Goal: Task Accomplishment & Management: Use online tool/utility

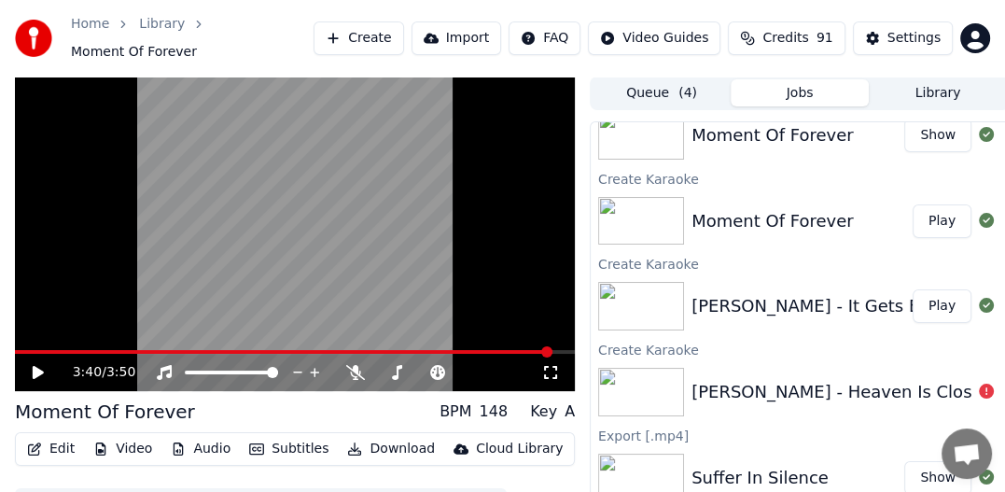
scroll to position [83, 0]
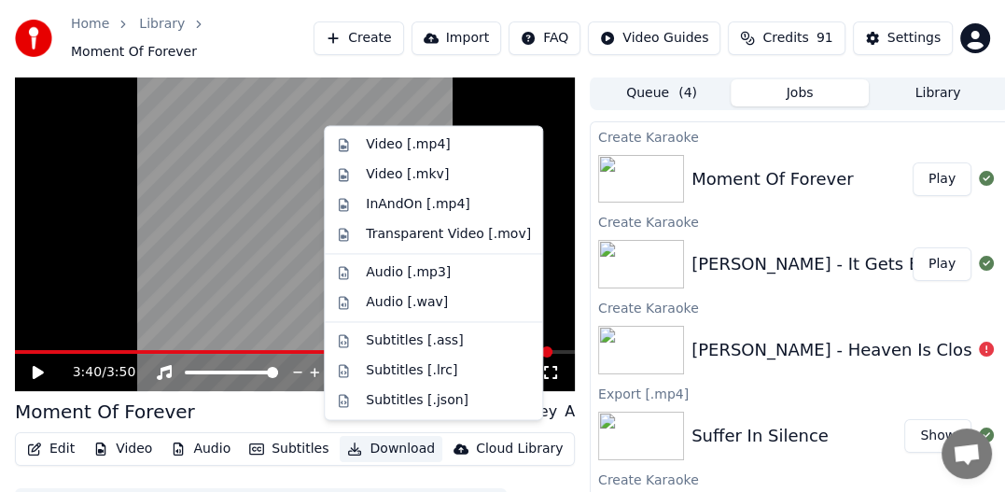
click at [376, 437] on button "Download" at bounding box center [391, 449] width 103 height 26
click at [388, 146] on div "Video [.mp4]" at bounding box center [408, 144] width 84 height 19
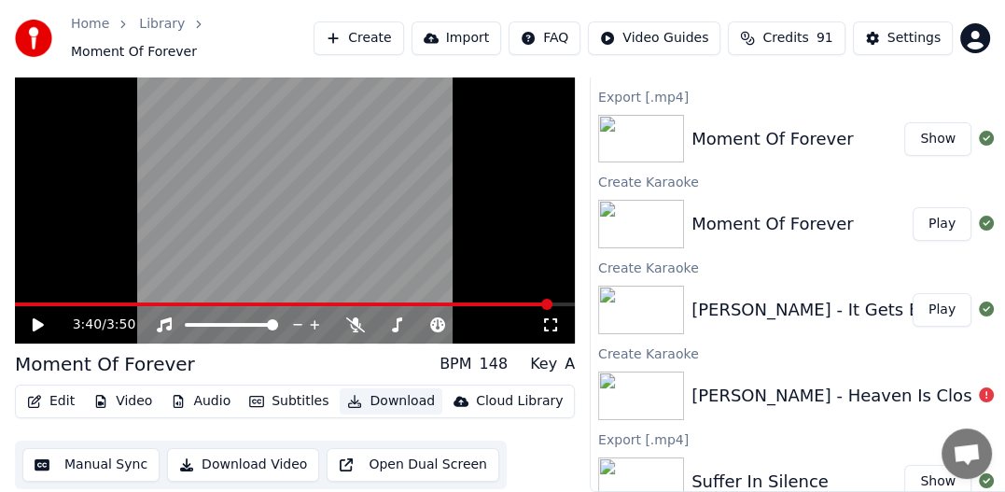
scroll to position [0, 0]
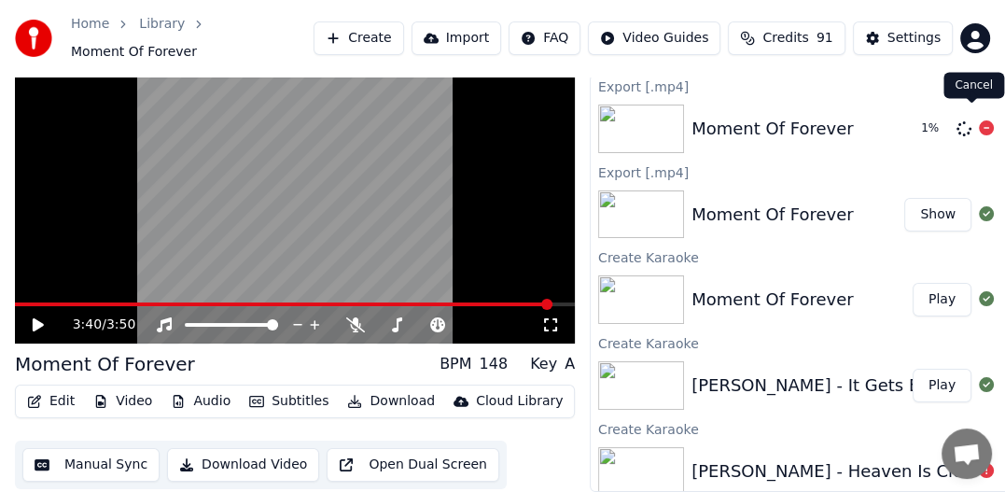
click at [979, 120] on icon at bounding box center [986, 127] width 15 height 15
click at [774, 201] on div "Moment Of Forever" at bounding box center [772, 214] width 162 height 26
click at [918, 198] on button "Show" at bounding box center [937, 215] width 67 height 34
click at [915, 12] on div "Home Library Moment Of Forever Create Import FAQ Video Guides Credits 91 Settin…" at bounding box center [502, 38] width 1005 height 76
click at [392, 35] on button "Create" at bounding box center [358, 38] width 90 height 34
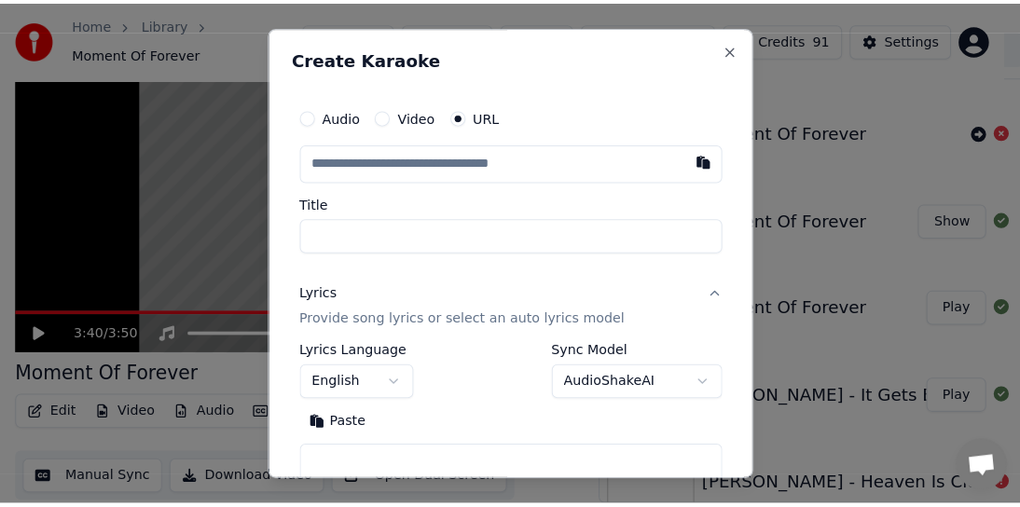
scroll to position [35, 0]
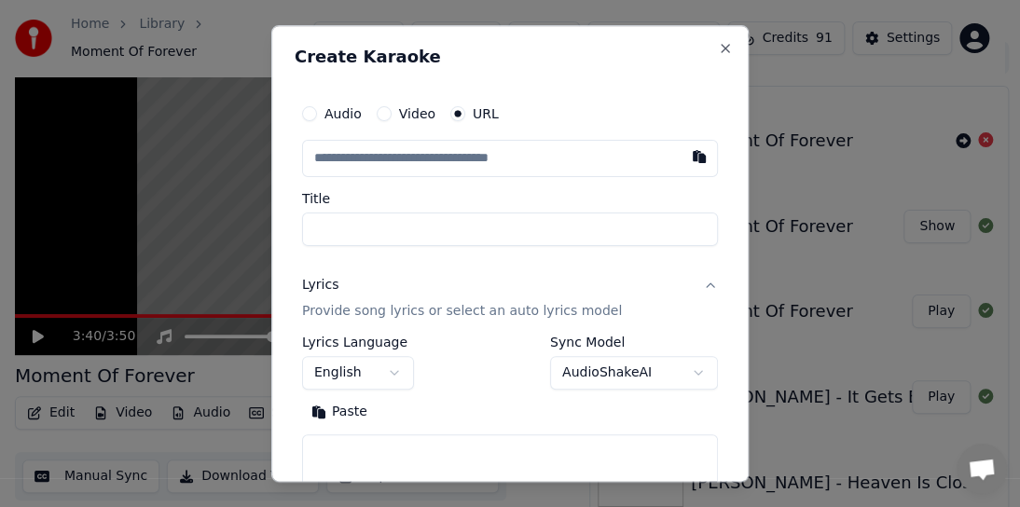
click at [686, 159] on button "button" at bounding box center [699, 157] width 37 height 34
type input "**********"
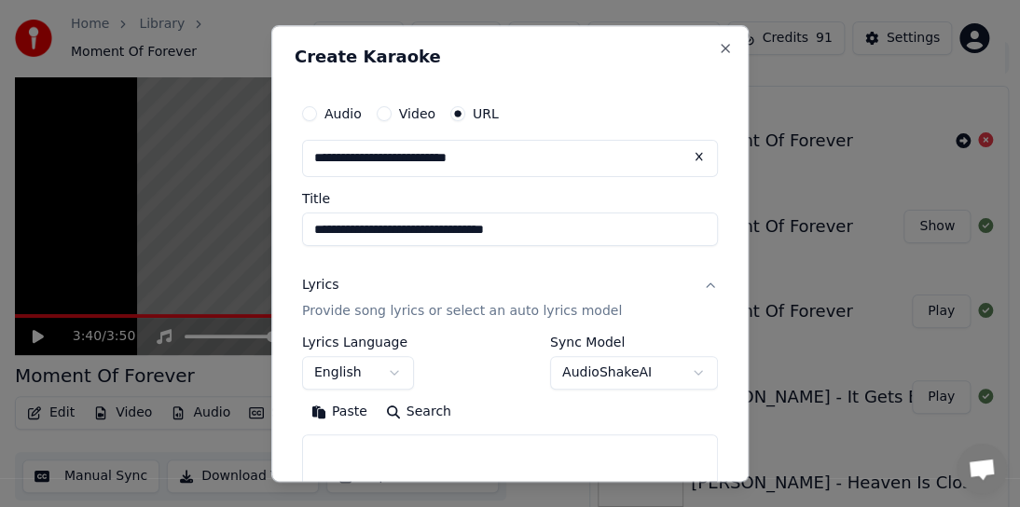
click at [562, 311] on p "Provide song lyrics or select an auto lyrics model" at bounding box center [462, 311] width 320 height 19
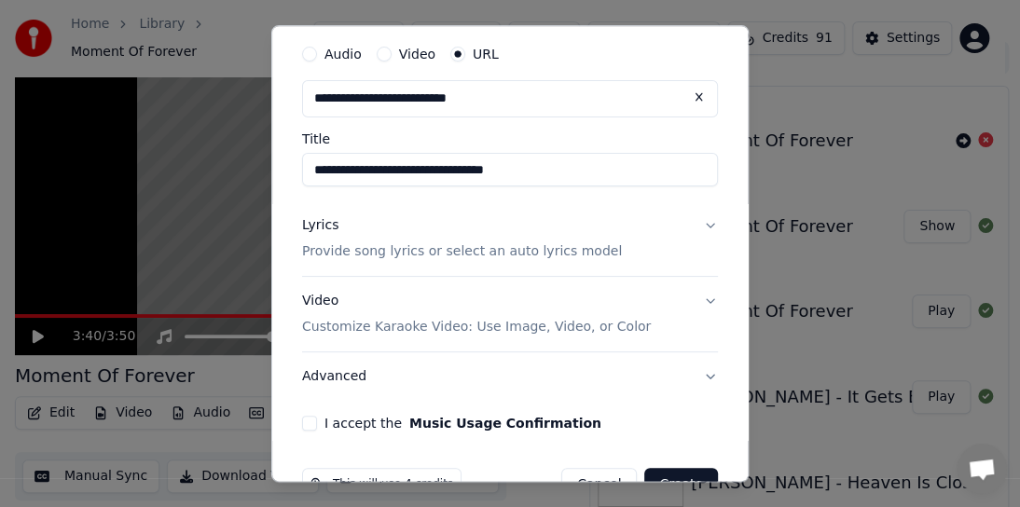
scroll to position [93, 0]
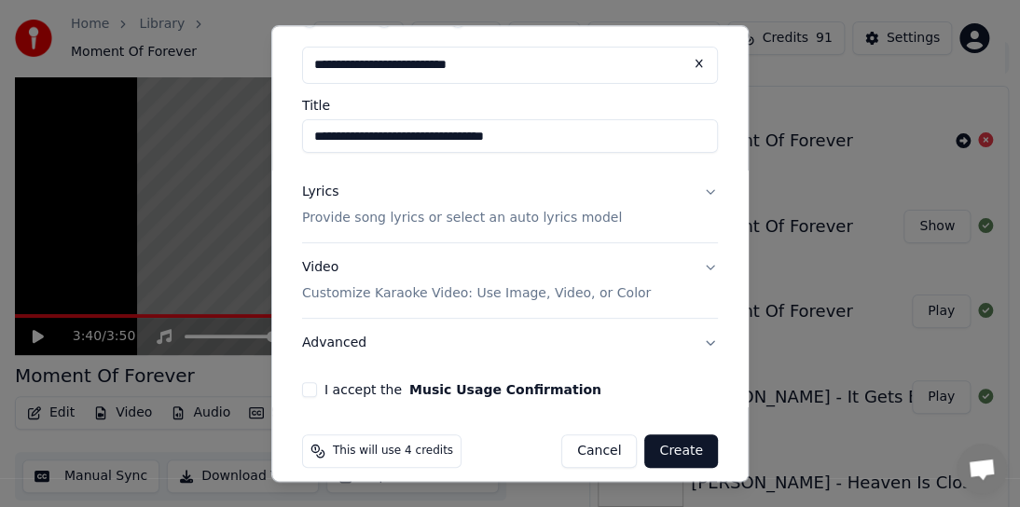
click at [693, 188] on button "Lyrics Provide song lyrics or select an auto lyrics model" at bounding box center [510, 205] width 416 height 75
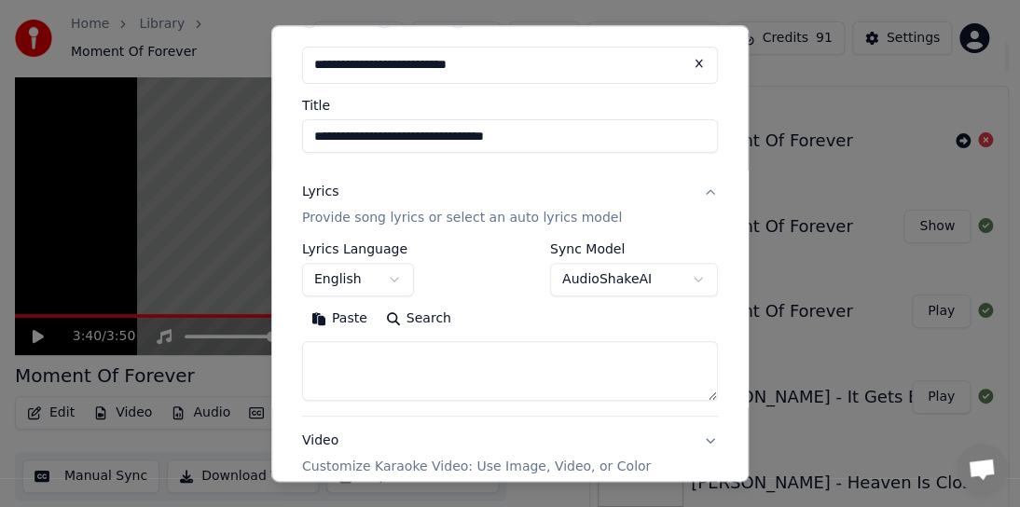
click at [686, 284] on body "Home Library Moment Of Forever Create Import FAQ Video Guides Credits 91 Settin…" at bounding box center [502, 218] width 1005 height 507
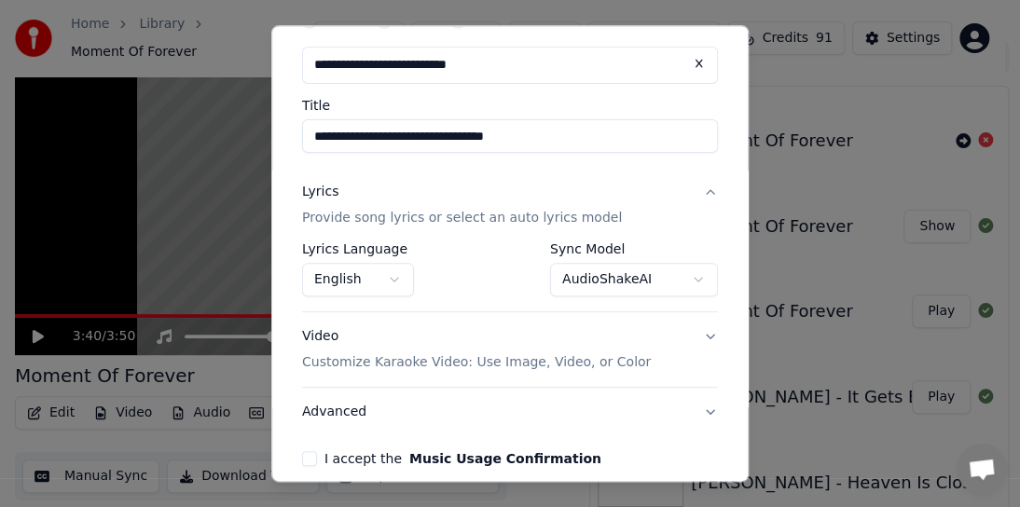
scroll to position [178, 0]
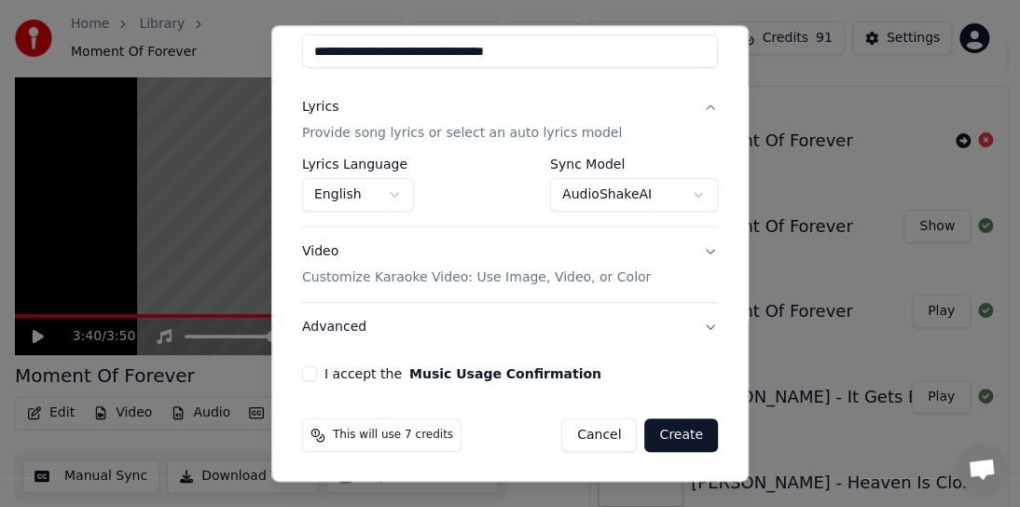
click at [298, 379] on div "**********" at bounding box center [510, 149] width 431 height 479
click at [312, 378] on button "I accept the Music Usage Confirmation" at bounding box center [309, 374] width 15 height 15
click at [646, 437] on button "Create" at bounding box center [682, 436] width 74 height 34
select select "**********"
select select
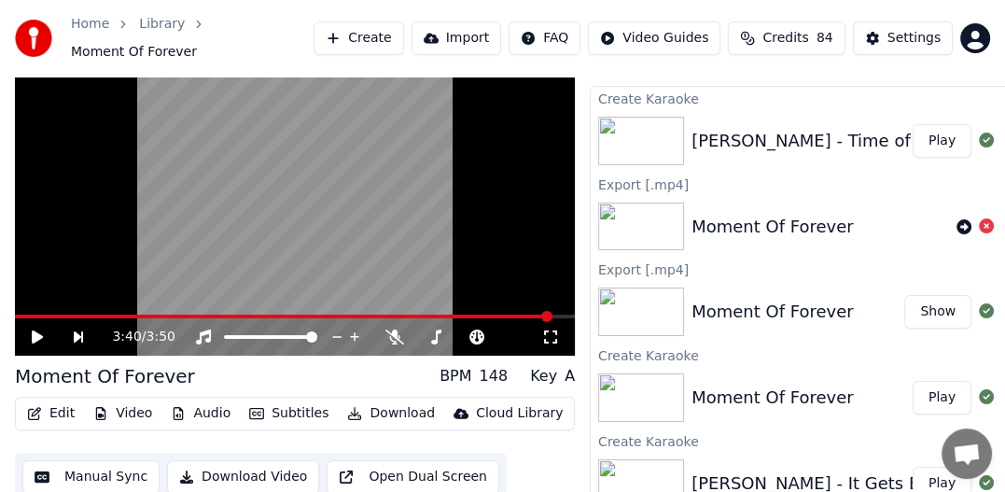
click at [403, 35] on button "Create" at bounding box center [358, 38] width 90 height 34
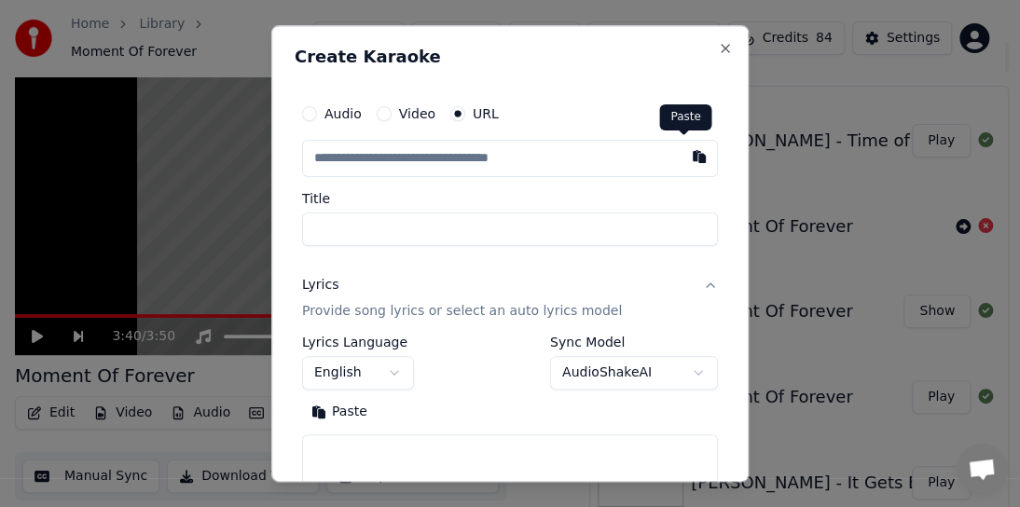
click at [681, 157] on button "button" at bounding box center [699, 157] width 37 height 34
type input "**********"
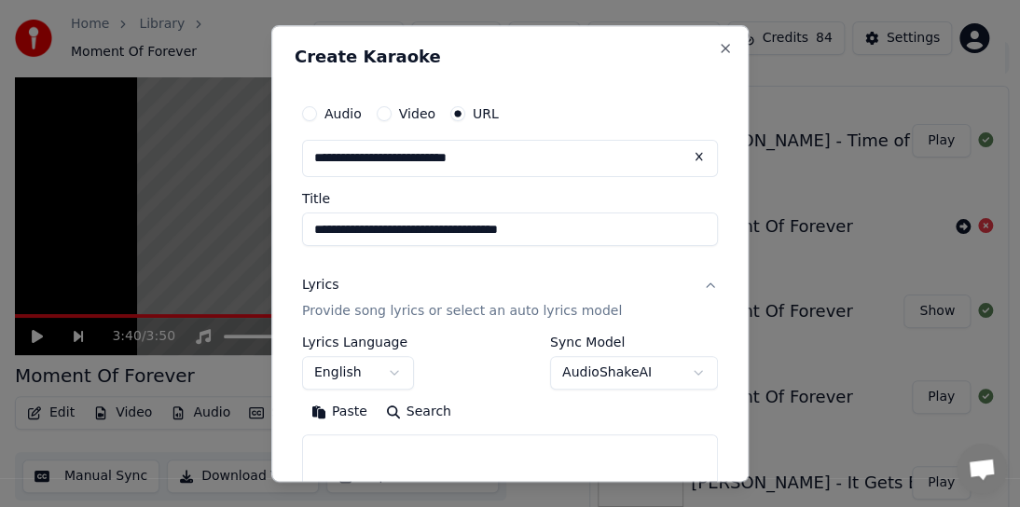
type input "**********"
click at [562, 313] on p "Provide song lyrics or select an auto lyrics model" at bounding box center [462, 311] width 320 height 19
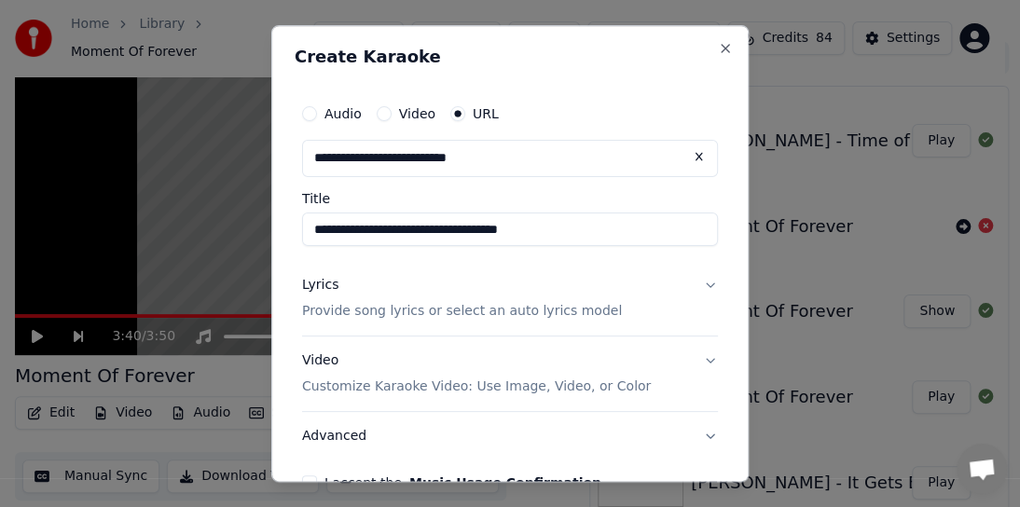
click at [563, 313] on p "Provide song lyrics or select an auto lyrics model" at bounding box center [462, 311] width 320 height 19
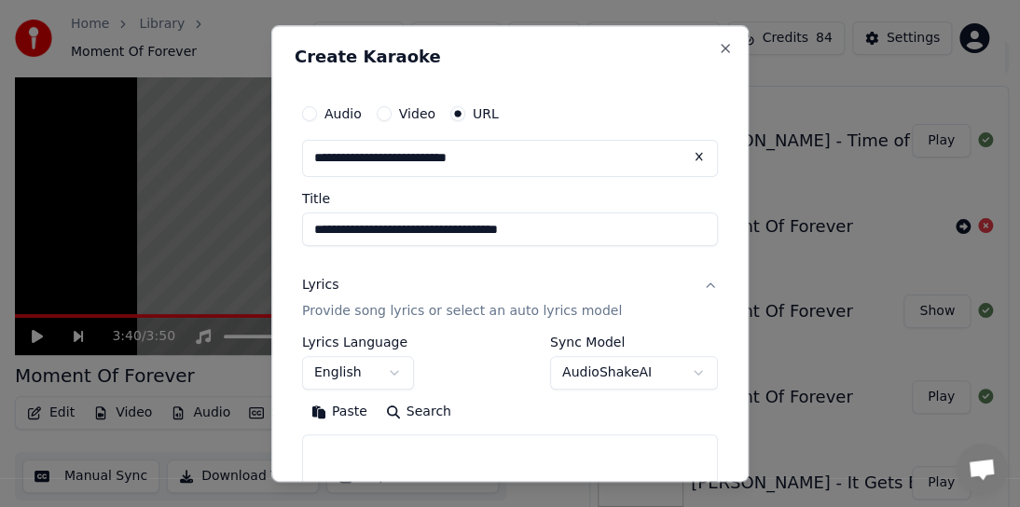
click at [687, 374] on button "AudioShakeAI" at bounding box center [634, 373] width 168 height 34
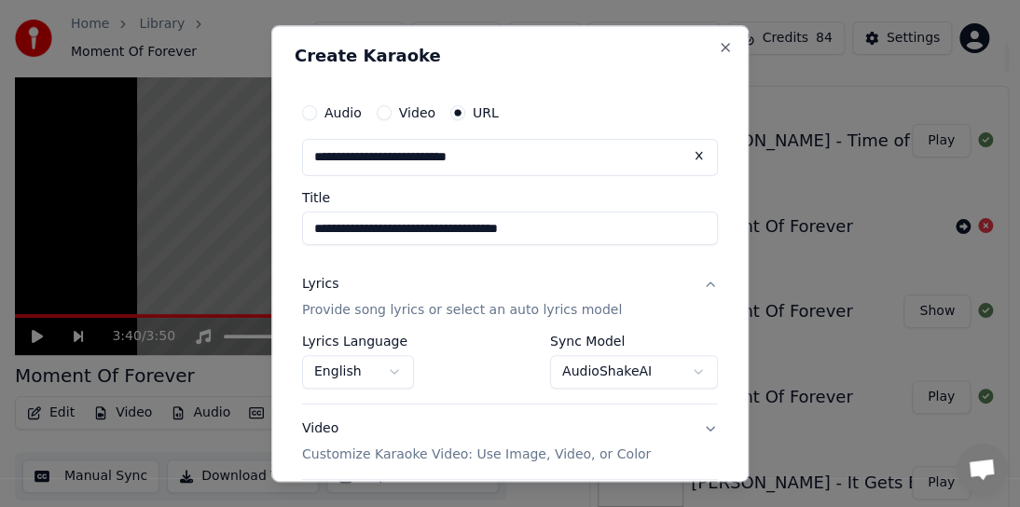
scroll to position [0, 0]
click at [687, 373] on body "Home Library Moment Of Forever Create Import FAQ Video Guides Credits 84 Settin…" at bounding box center [502, 218] width 1005 height 507
click at [577, 371] on body "Home Library Moment Of Forever Create Import FAQ Video Guides Credits 84 Settin…" at bounding box center [502, 218] width 1005 height 507
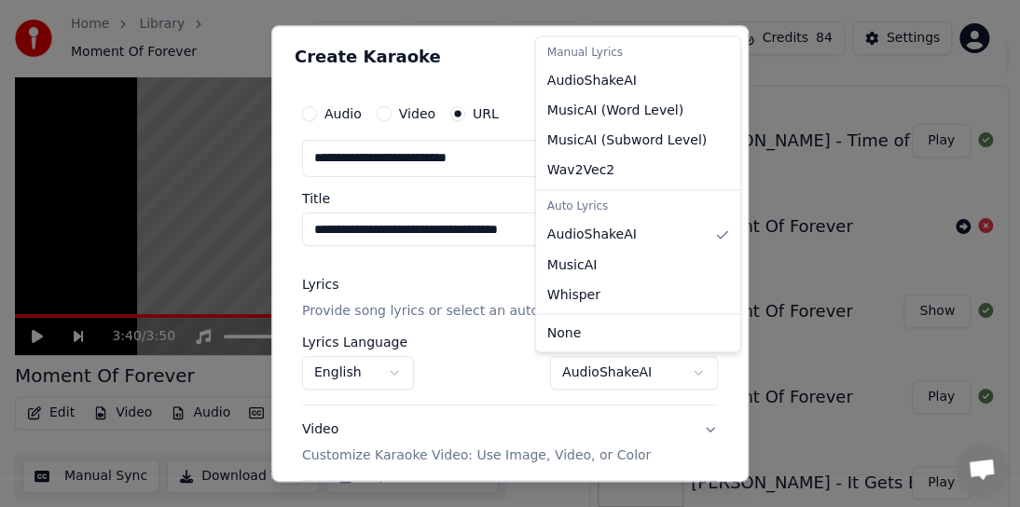
click at [577, 371] on body "Home Library Moment Of Forever Create Import FAQ Video Guides Credits 84 Settin…" at bounding box center [502, 218] width 1005 height 507
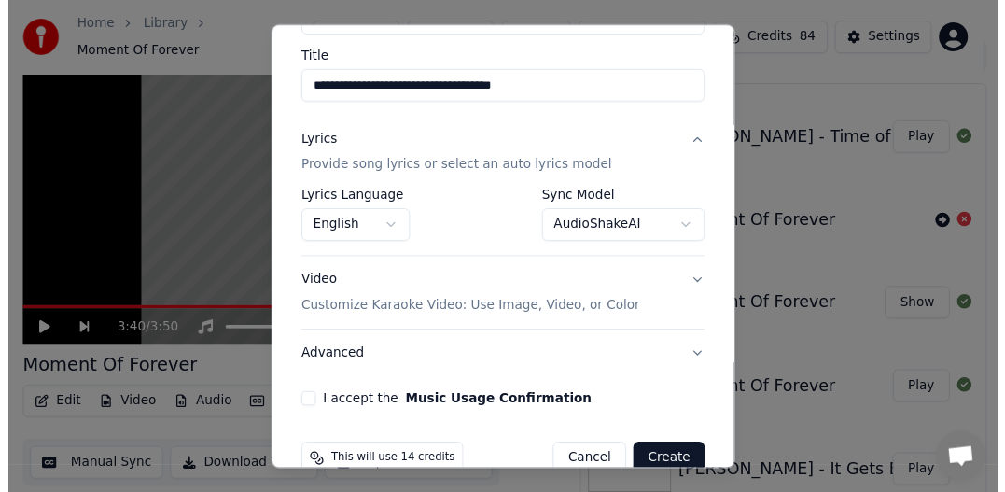
scroll to position [178, 0]
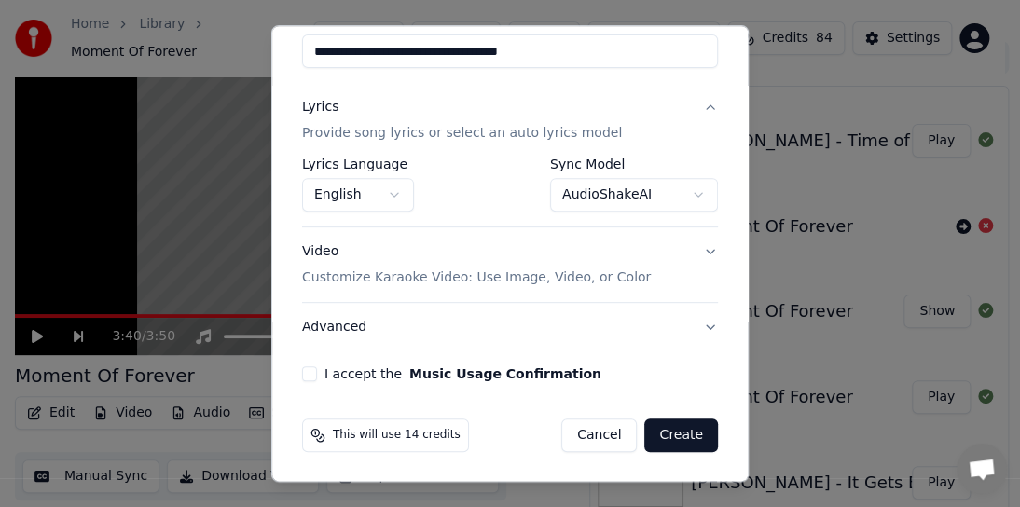
click at [308, 378] on button "I accept the Music Usage Confirmation" at bounding box center [309, 374] width 15 height 15
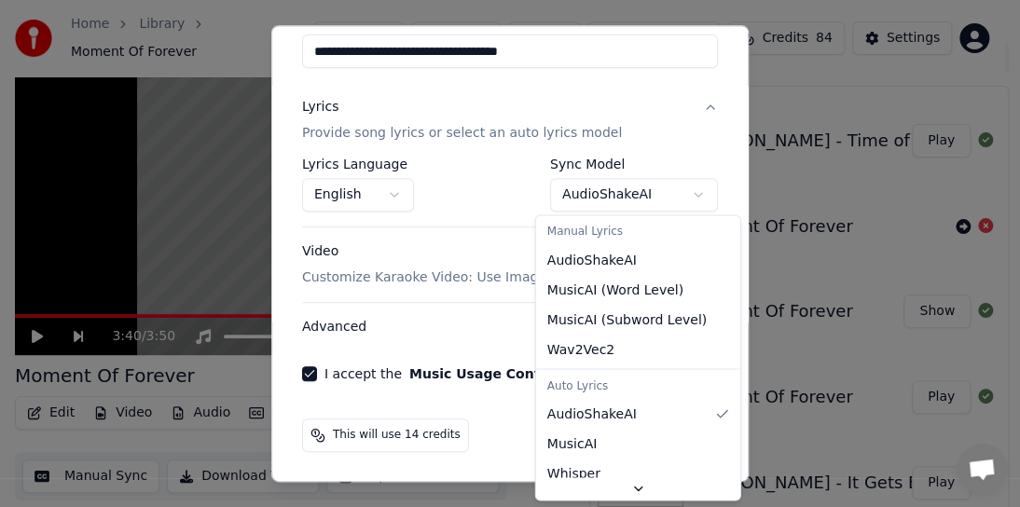
click at [686, 192] on body "Home Library Moment Of Forever Create Import FAQ Video Guides Credits 84 Settin…" at bounding box center [502, 218] width 1005 height 507
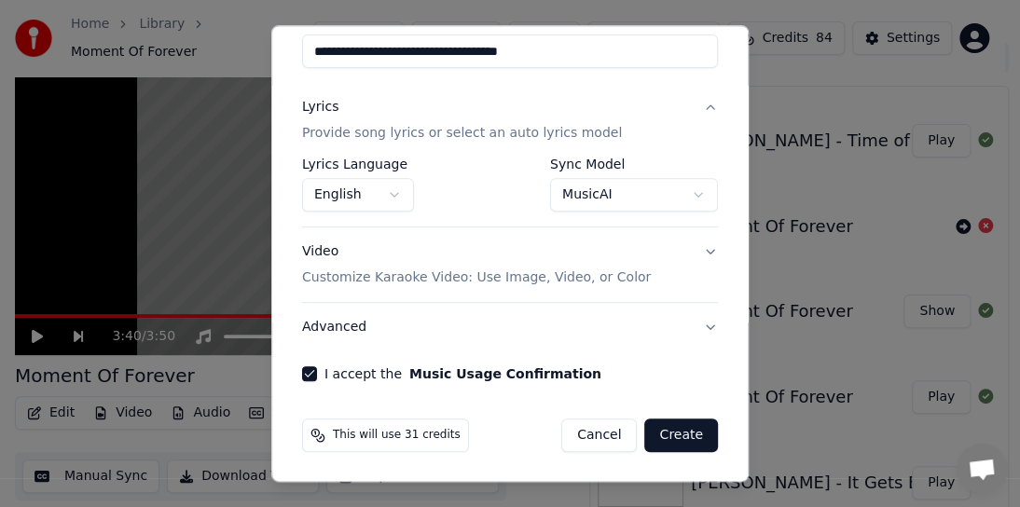
click at [682, 193] on body "Home Library Moment Of Forever Create Import FAQ Video Guides Credits 84 Settin…" at bounding box center [502, 218] width 1005 height 507
click at [678, 435] on button "Create" at bounding box center [682, 436] width 74 height 34
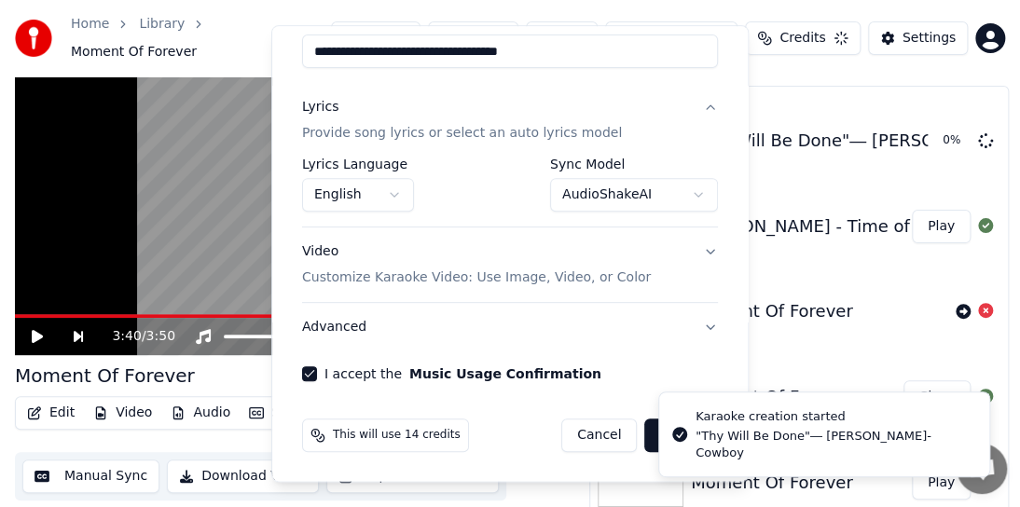
select select "**********"
select select
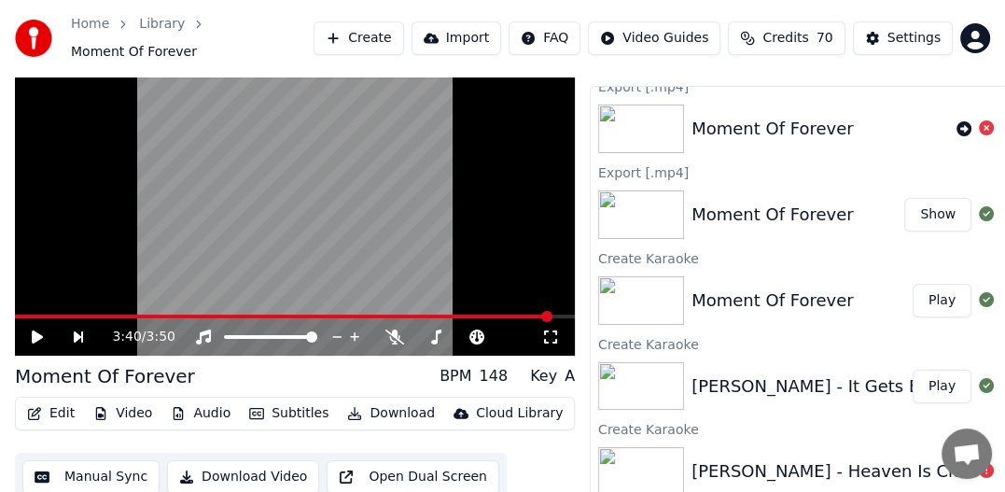
scroll to position [187, 0]
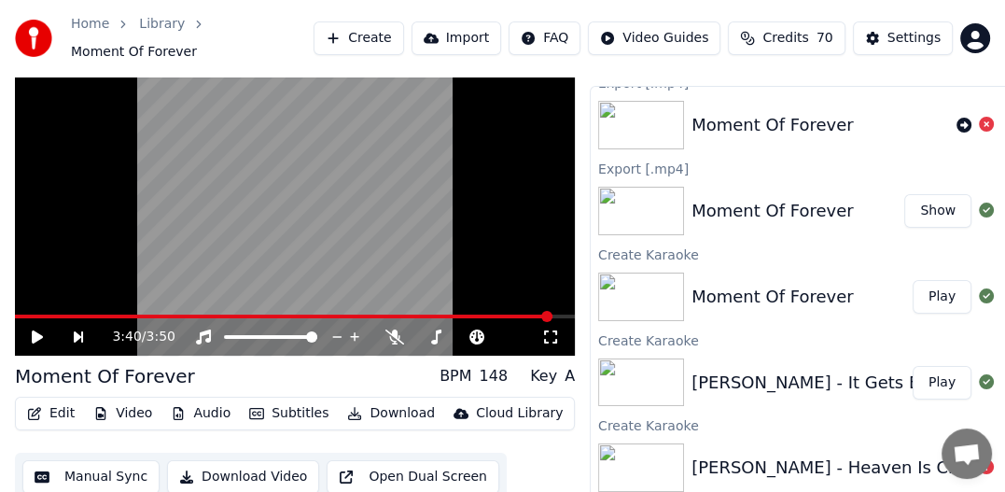
click at [765, 205] on div "Moment Of Forever" at bounding box center [772, 211] width 162 height 26
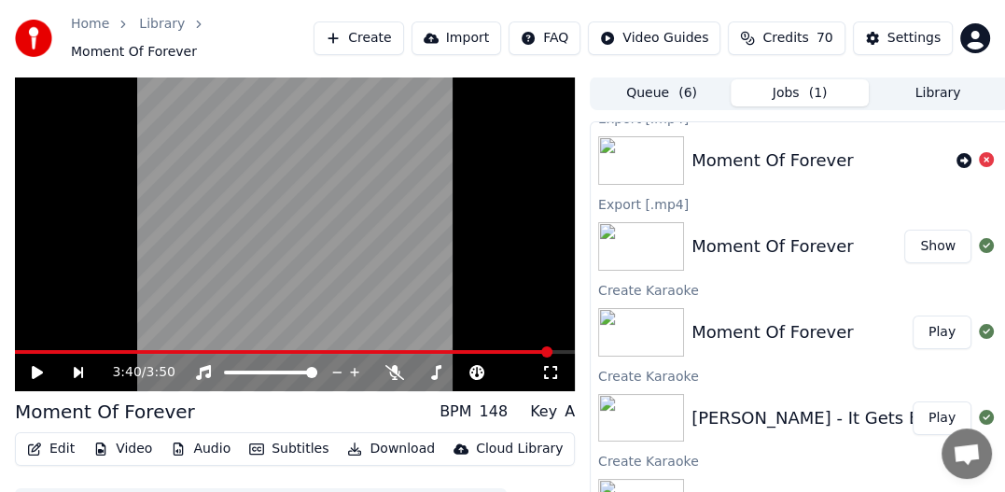
scroll to position [280, 0]
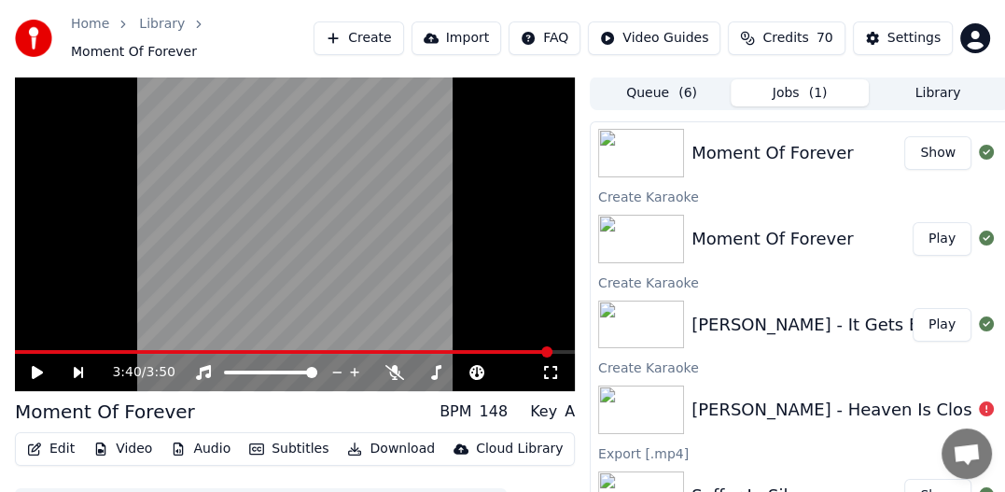
click at [880, 312] on div "[PERSON_NAME] - It Gets Easier" at bounding box center [825, 325] width 269 height 26
click at [927, 315] on button "Play" at bounding box center [941, 325] width 59 height 34
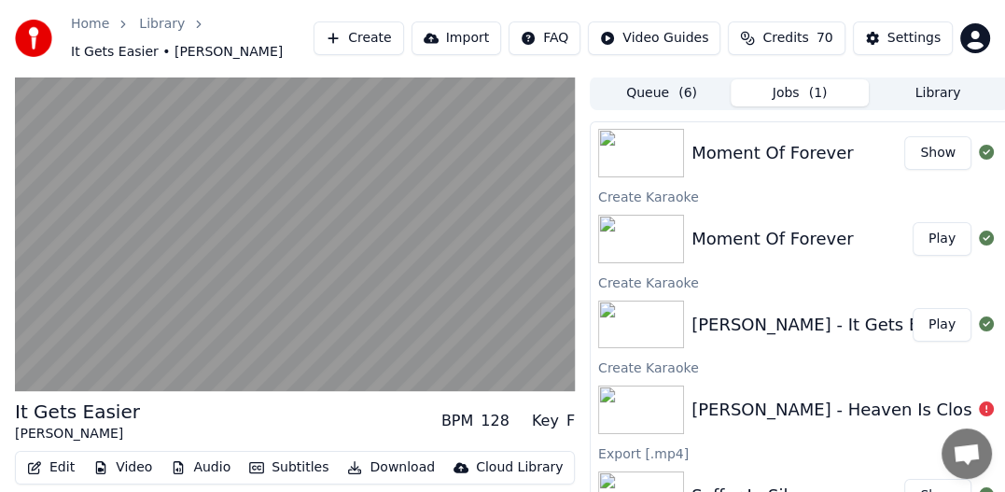
click at [403, 466] on button "Download" at bounding box center [391, 467] width 103 height 26
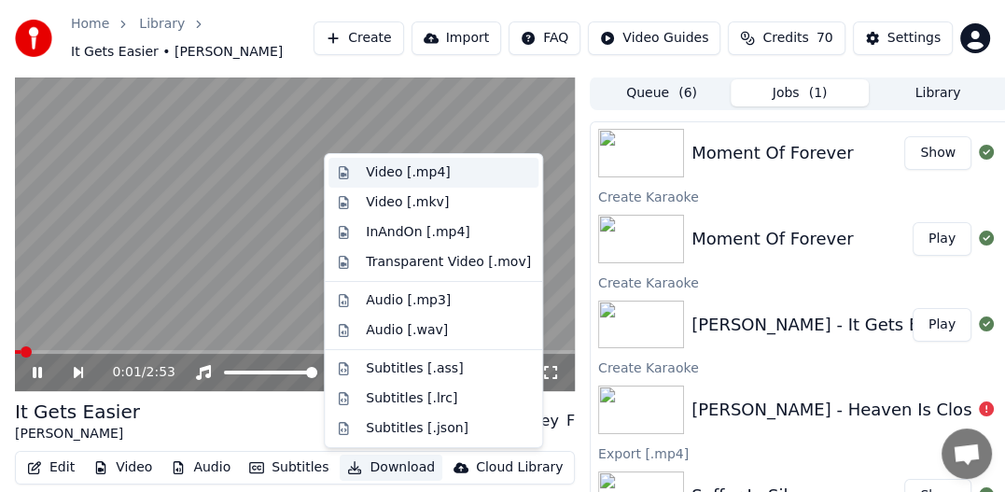
click at [419, 168] on div "Video [.mp4]" at bounding box center [408, 172] width 84 height 19
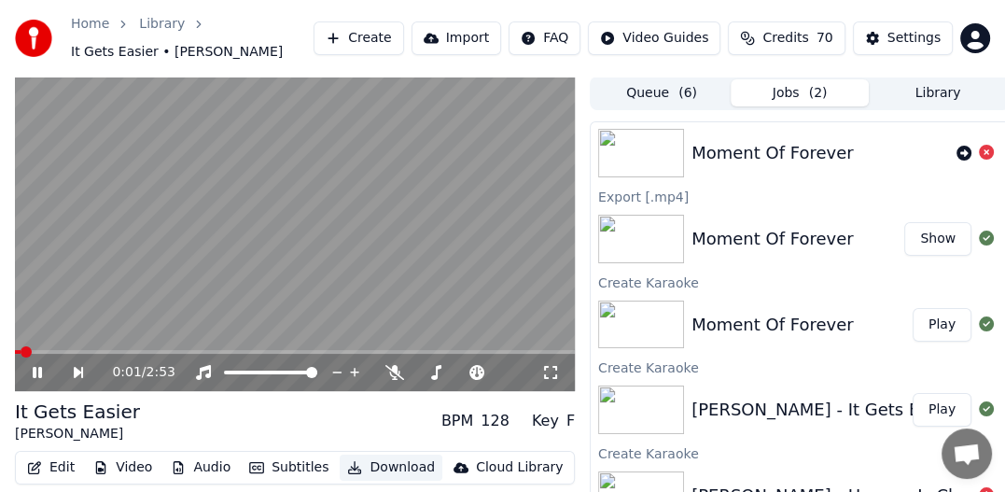
scroll to position [366, 0]
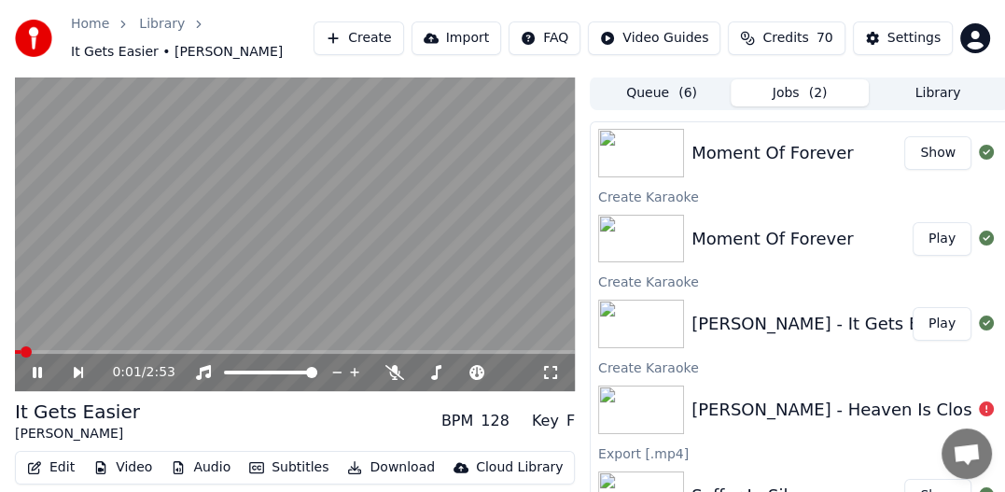
click at [32, 366] on icon at bounding box center [50, 372] width 41 height 15
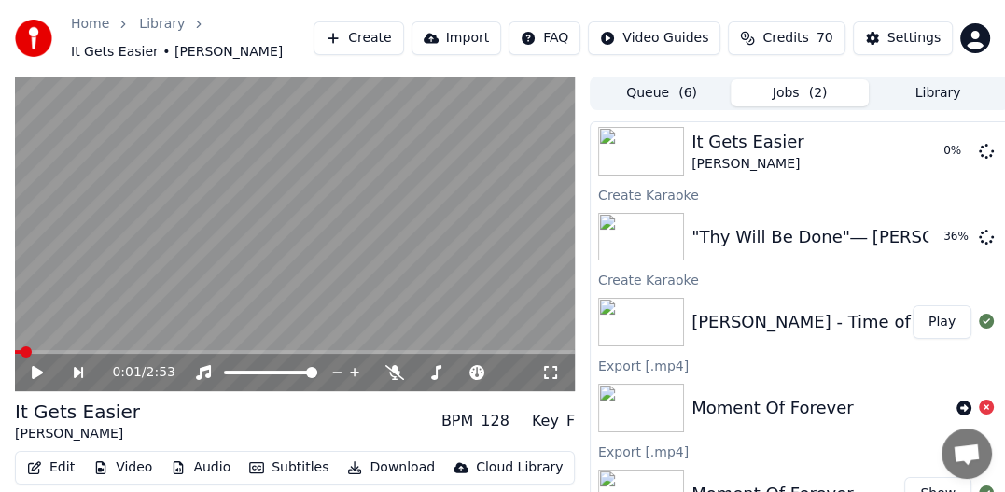
scroll to position [0, 0]
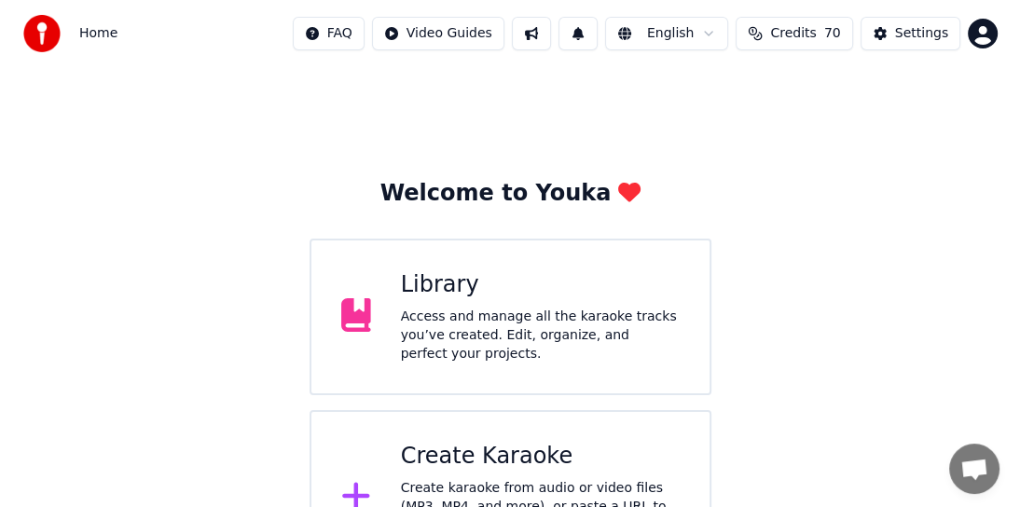
scroll to position [433, 0]
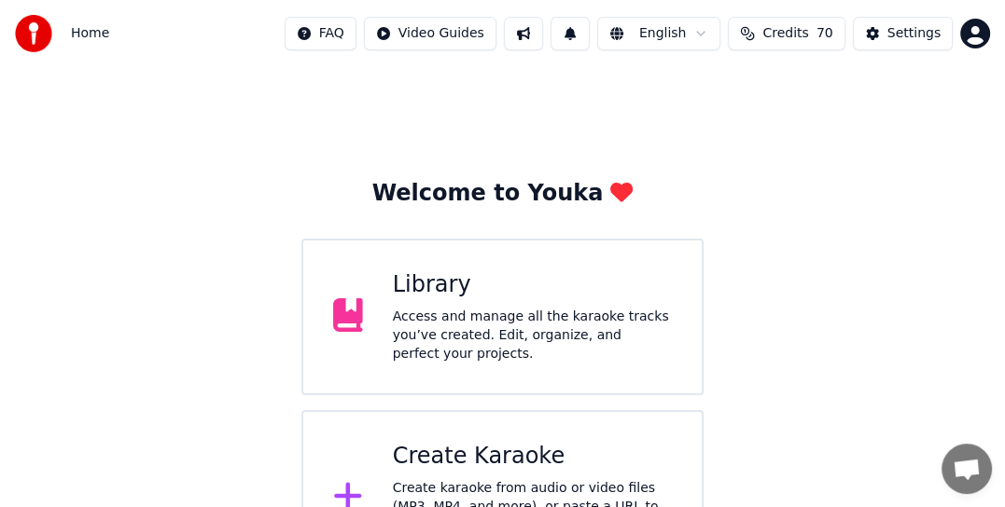
click at [492, 479] on div "Create karaoke from audio or video files (MP3, MP4, and more), or paste a URL t…" at bounding box center [532, 516] width 279 height 75
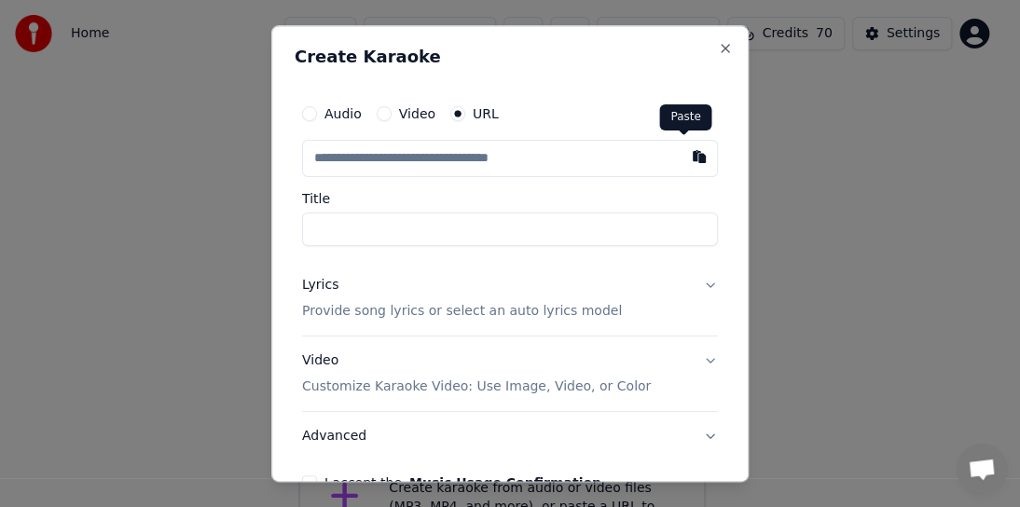
click at [681, 155] on button "button" at bounding box center [699, 157] width 37 height 34
type input "**********"
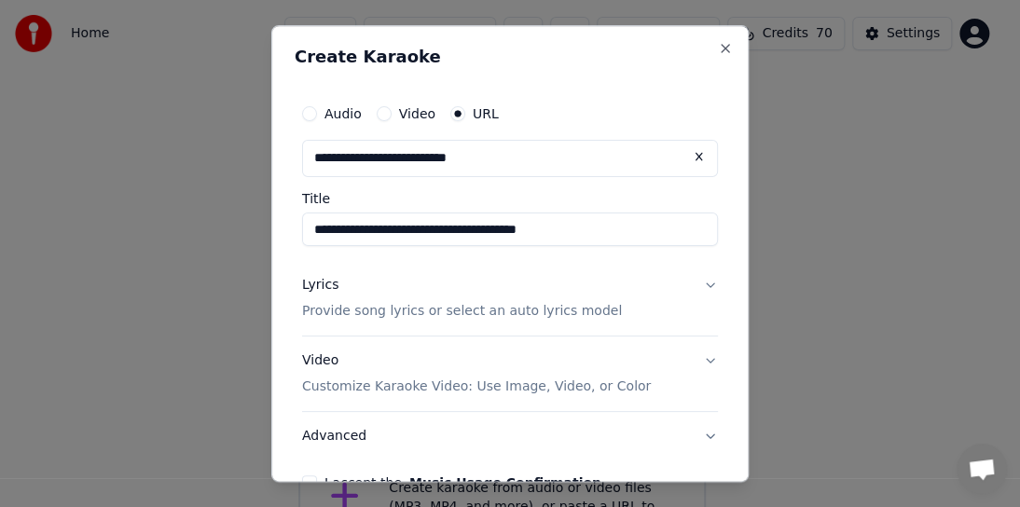
click at [461, 313] on p "Provide song lyrics or select an auto lyrics model" at bounding box center [462, 311] width 320 height 19
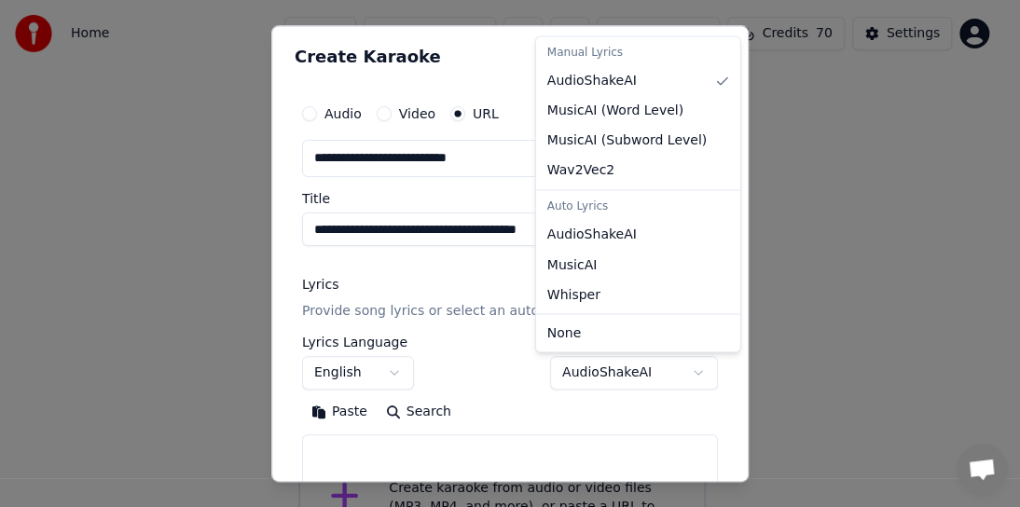
click at [604, 371] on body "Home FAQ Video Guides English Credits 70 Settings Welcome to Youka Library Acce…" at bounding box center [502, 293] width 1005 height 586
select select "**********"
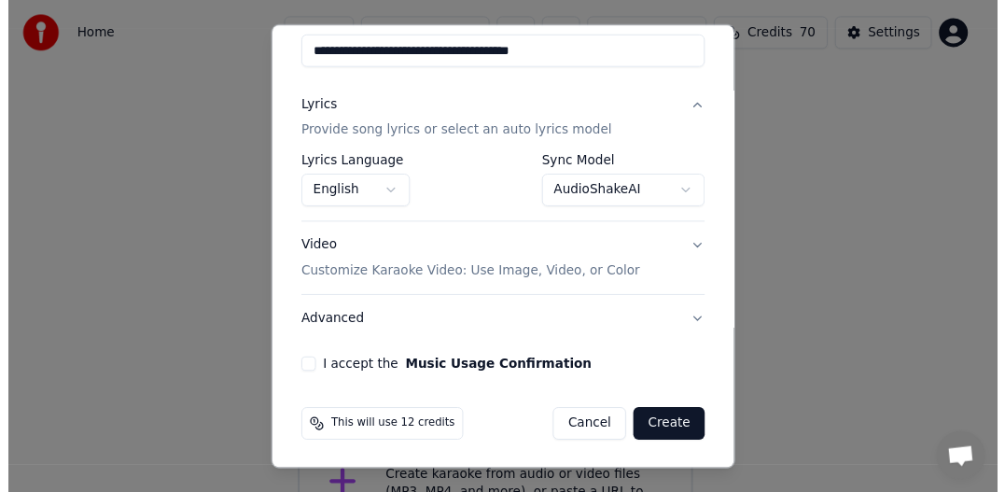
scroll to position [178, 0]
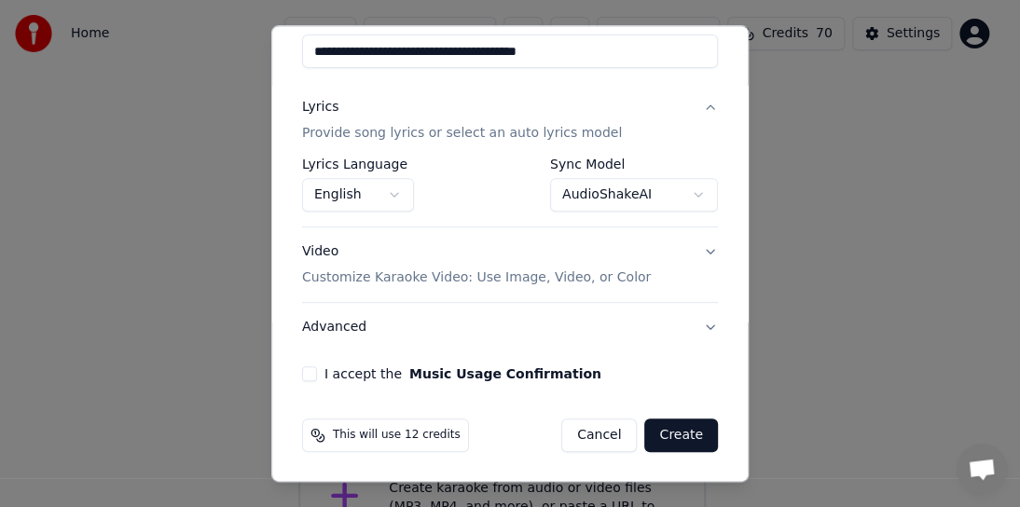
click at [320, 376] on div "I accept the Music Usage Confirmation" at bounding box center [510, 374] width 416 height 15
click at [310, 377] on button "I accept the Music Usage Confirmation" at bounding box center [309, 374] width 15 height 15
click at [668, 427] on button "Create" at bounding box center [682, 436] width 74 height 34
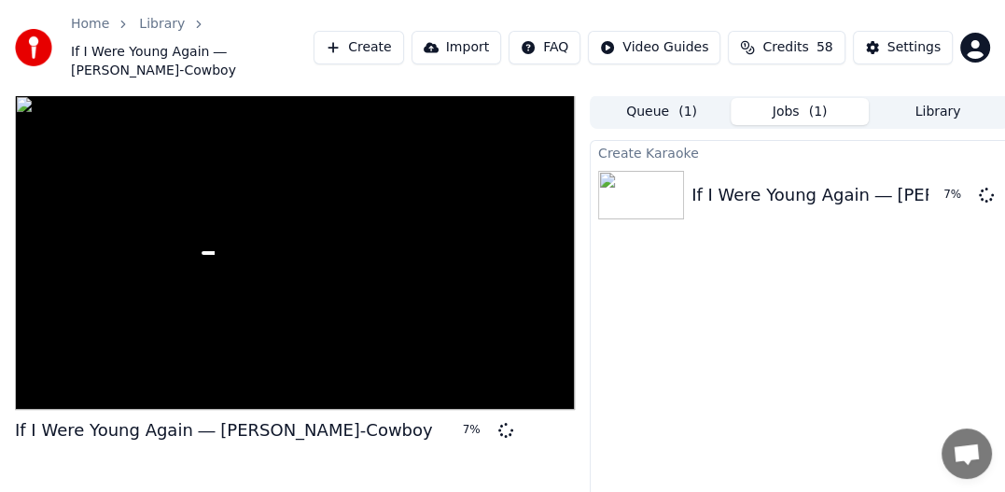
click at [944, 98] on button "Library" at bounding box center [937, 111] width 138 height 27
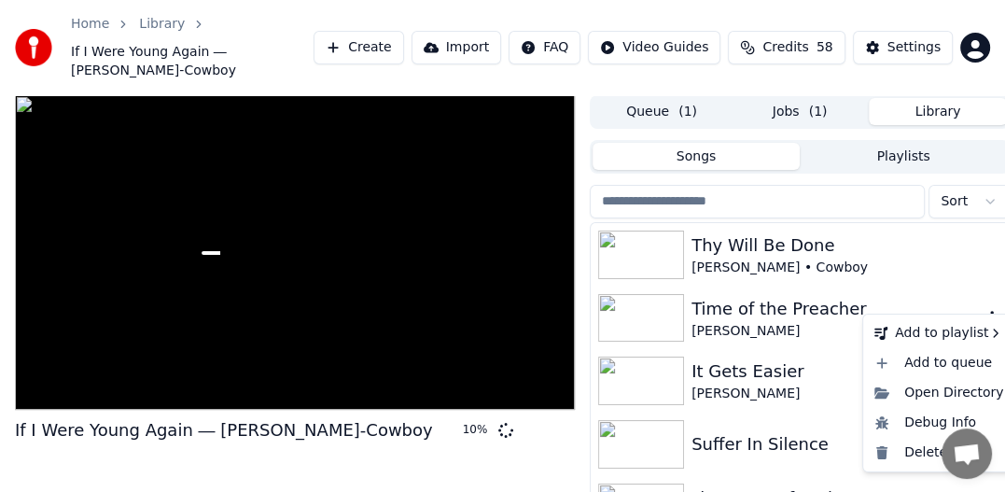
click at [982, 310] on icon "button" at bounding box center [991, 317] width 19 height 15
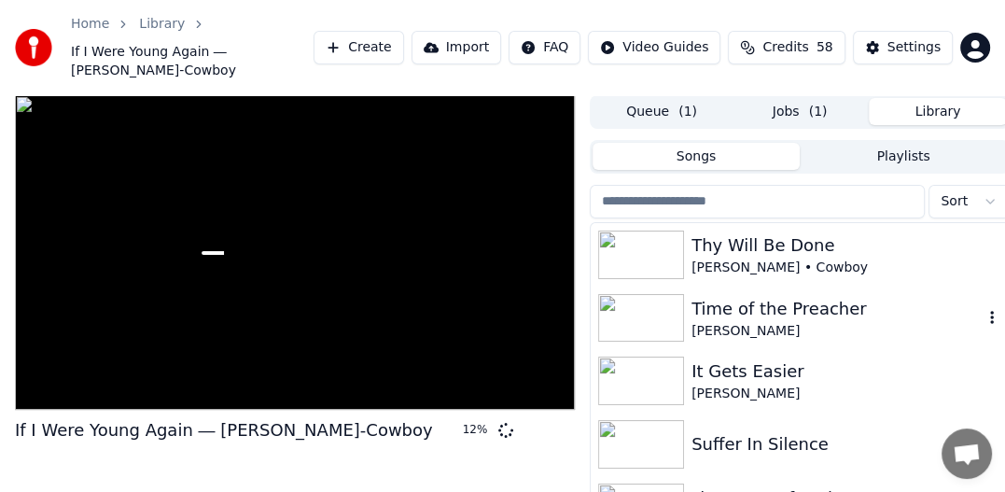
click at [720, 296] on div "Time of the Preacher" at bounding box center [836, 309] width 291 height 26
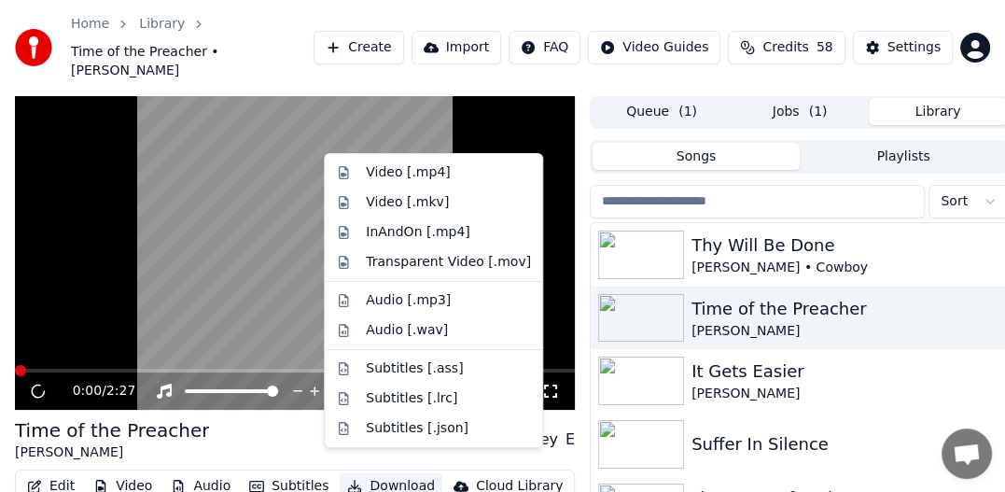
click at [370, 473] on button "Download" at bounding box center [391, 486] width 103 height 26
click at [433, 166] on div "Video [.mp4]" at bounding box center [408, 172] width 84 height 19
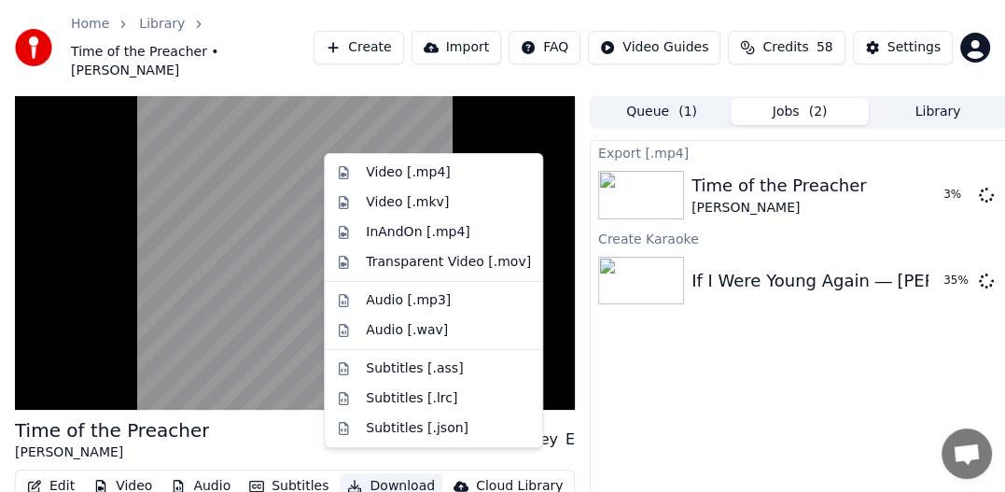
click at [377, 473] on button "Download" at bounding box center [391, 486] width 103 height 26
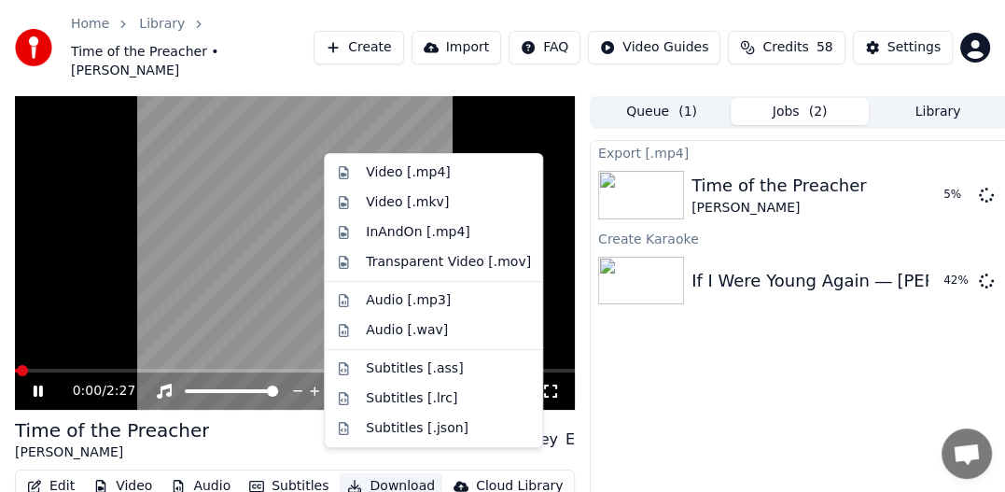
click at [43, 383] on icon at bounding box center [51, 390] width 43 height 15
